Goal: Information Seeking & Learning: Understand process/instructions

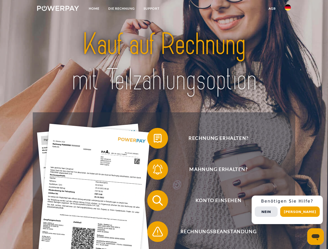
click at [58, 9] on img at bounding box center [58, 8] width 42 height 5
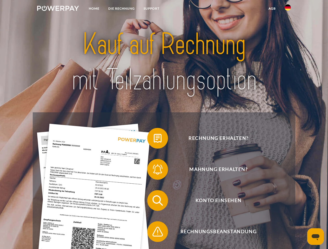
click at [288, 9] on img at bounding box center [288, 7] width 6 height 6
click at [272, 9] on link "agb" at bounding box center [272, 8] width 16 height 9
click at [154, 139] on span at bounding box center [150, 138] width 26 height 26
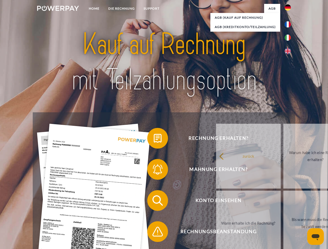
click at [154, 171] on div "Rechnung erhalten? Mahnung erhalten? Konto einsehen" at bounding box center [164, 216] width 262 height 208
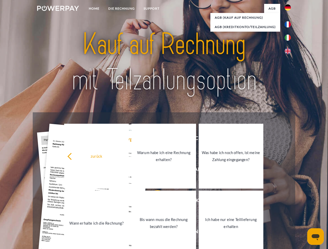
click at [154, 202] on link "Bis wann muss die Rechnung bezahlt werden?" at bounding box center [163, 223] width 65 height 65
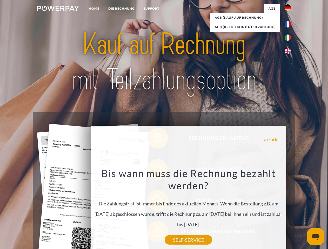
click at [154, 233] on div "Bis wann muss die Rechnung bezahlt werden? Die Zahlungsfrist ist immer bis Ende…" at bounding box center [189, 203] width 190 height 73
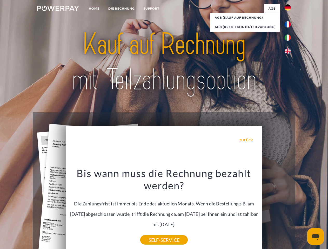
click at [289, 210] on div "Rechnung erhalten? Mahnung erhalten? Konto einsehen" at bounding box center [164, 216] width 262 height 208
click at [276, 211] on span "Konto einsehen" at bounding box center [218, 200] width 127 height 21
click at [302, 212] on header "Home DIE RECHNUNG SUPPORT" at bounding box center [164, 179] width 328 height 359
